Goal: Task Accomplishment & Management: Use online tool/utility

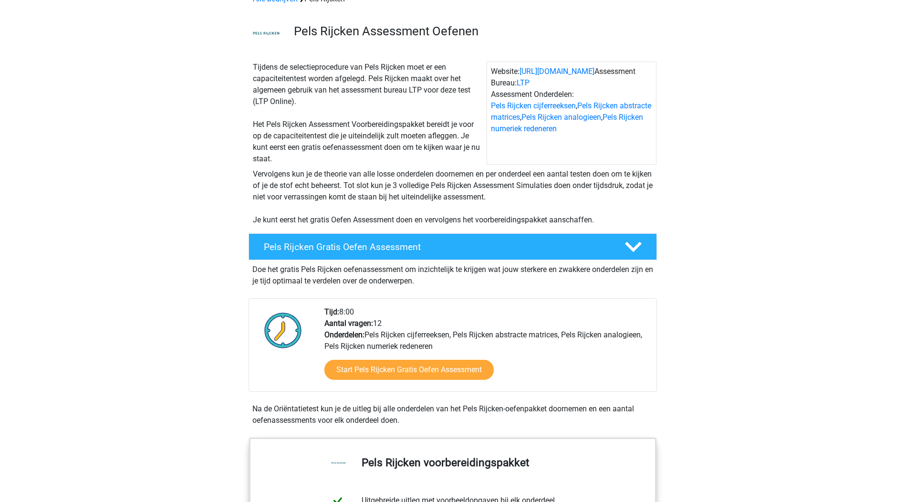
scroll to position [131, 0]
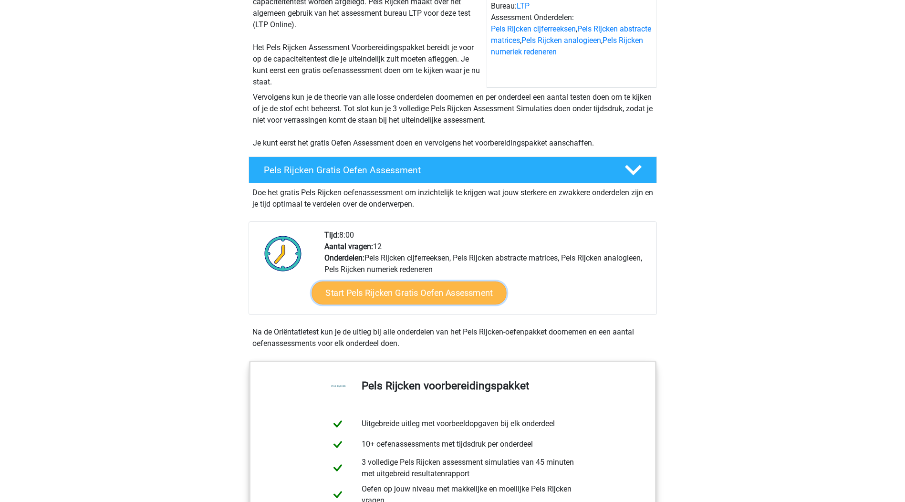
click at [450, 296] on link "Start Pels Rijcken Gratis Oefen Assessment" at bounding box center [409, 293] width 195 height 23
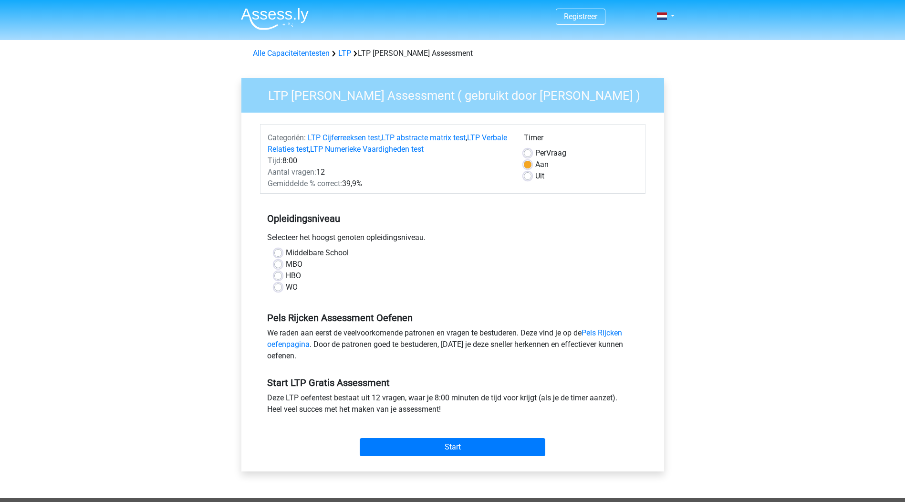
click at [286, 287] on label "WO" at bounding box center [292, 287] width 12 height 11
click at [279, 287] on input "WO" at bounding box center [278, 287] width 8 height 10
radio input "true"
click at [447, 449] on input "Start" at bounding box center [453, 447] width 186 height 18
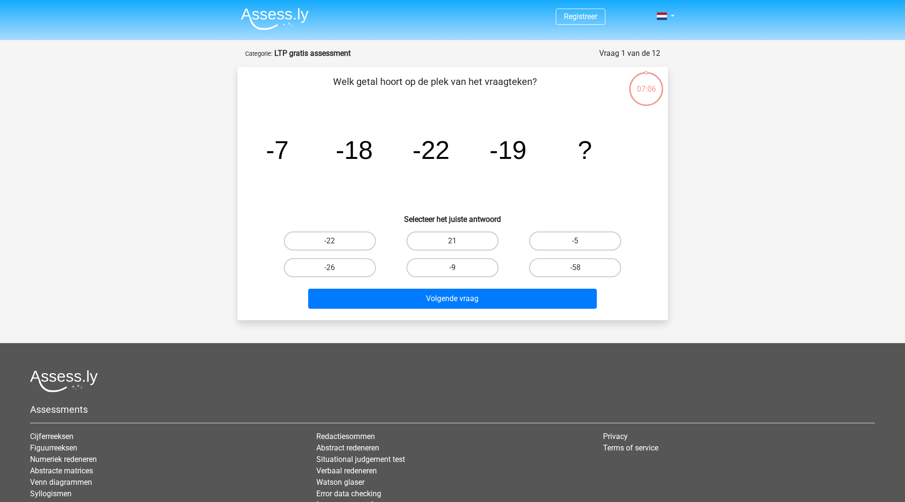
click at [474, 271] on label "-9" at bounding box center [453, 267] width 92 height 19
click at [459, 271] on input "-9" at bounding box center [455, 271] width 6 height 6
radio input "true"
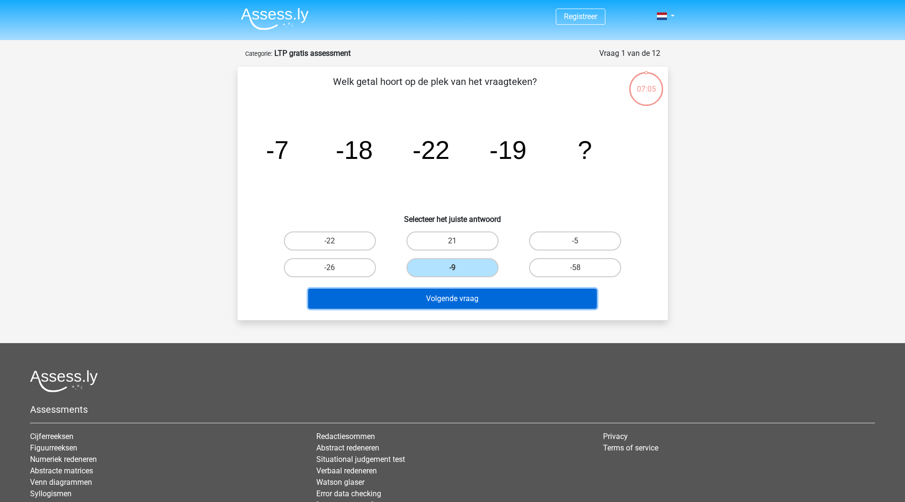
click at [478, 306] on button "Volgende vraag" at bounding box center [452, 299] width 289 height 20
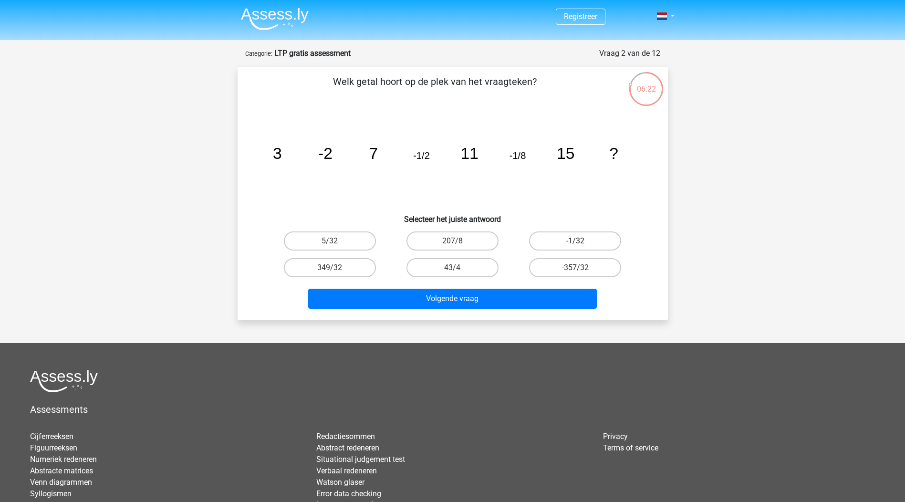
click at [583, 236] on label "-1/32" at bounding box center [575, 240] width 92 height 19
click at [582, 241] on input "-1/32" at bounding box center [579, 244] width 6 height 6
radio input "true"
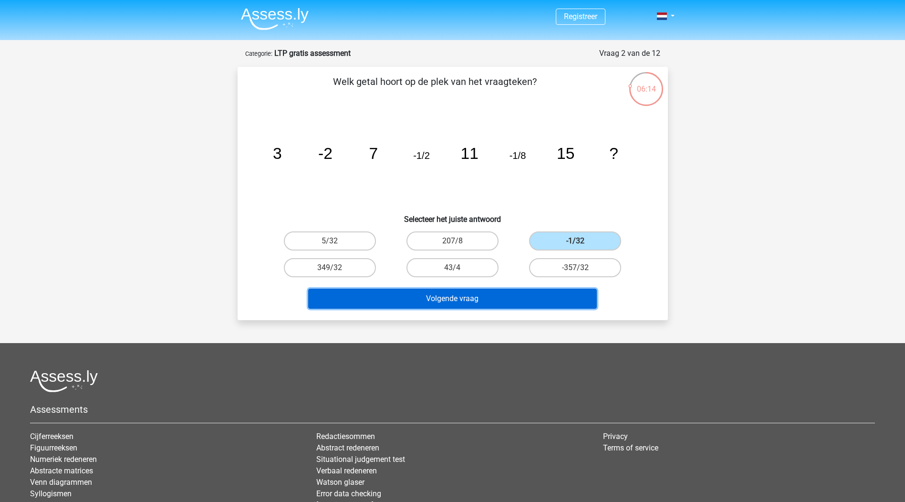
click at [523, 299] on button "Volgende vraag" at bounding box center [452, 299] width 289 height 20
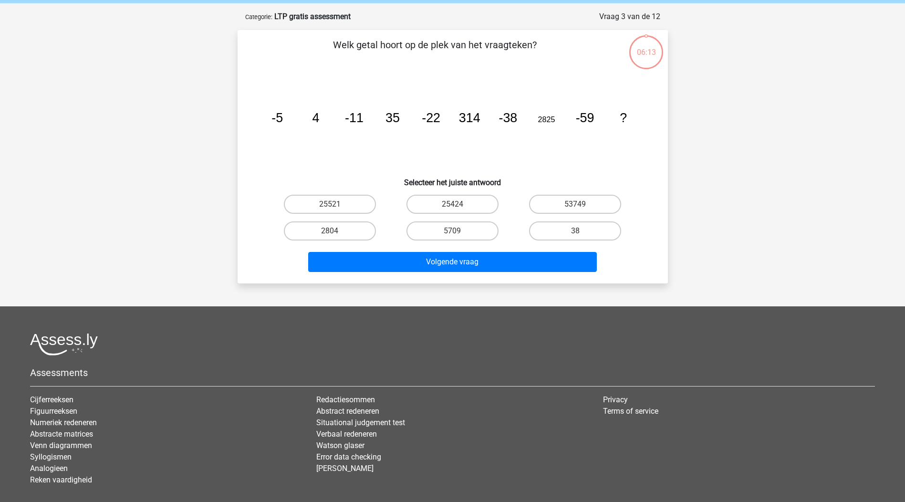
scroll to position [48, 0]
